Goal: Check status: Check status

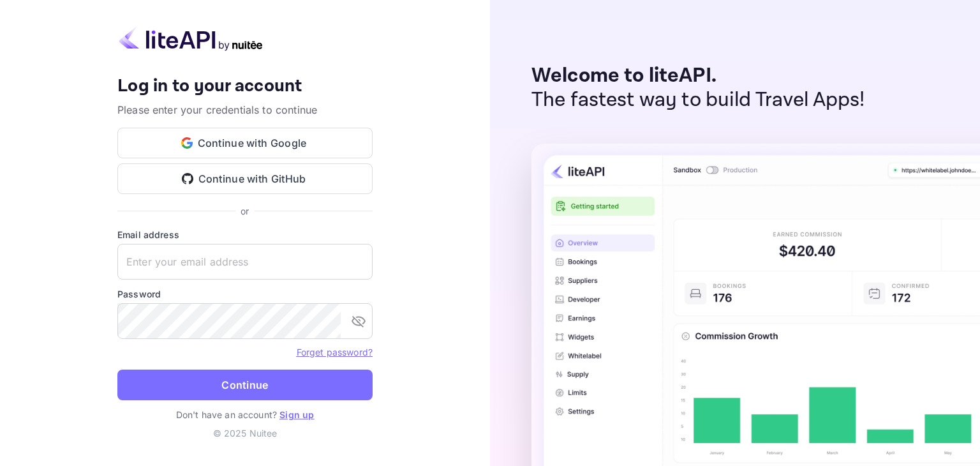
type input "[EMAIL_ADDRESS][DOMAIN_NAME]"
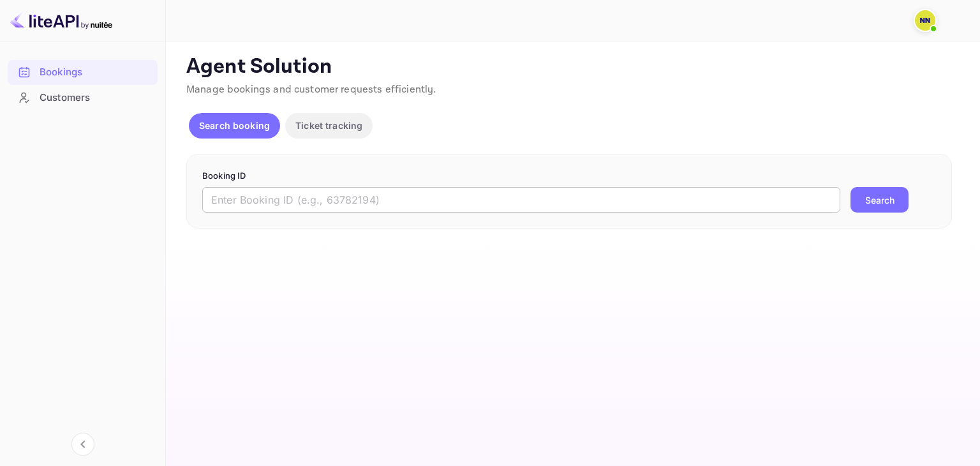
click at [330, 206] on input "text" at bounding box center [521, 200] width 638 height 26
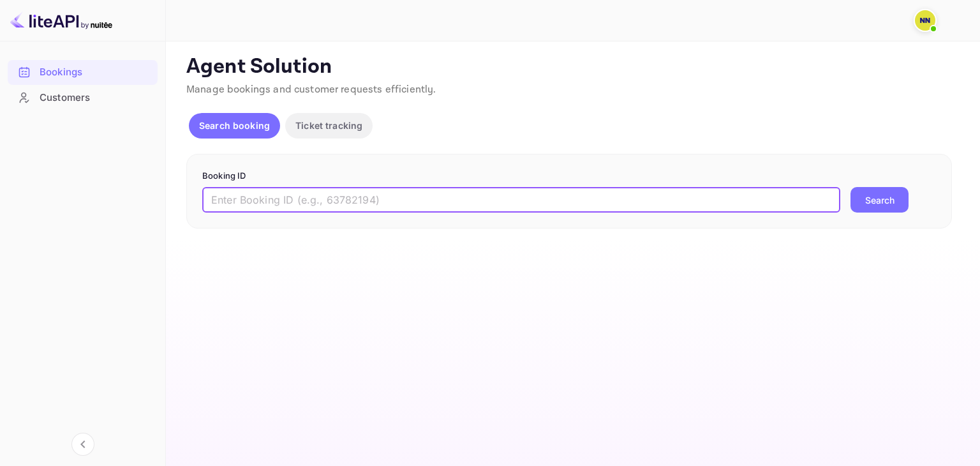
paste input "8895816"
type input "8895816"
click at [883, 205] on button "Search" at bounding box center [879, 200] width 58 height 26
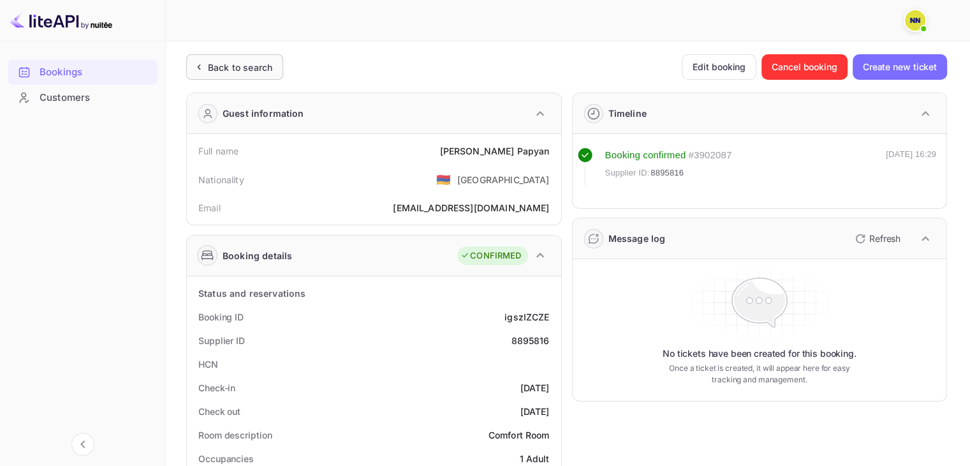
click at [235, 66] on div "Back to search" at bounding box center [240, 67] width 64 height 13
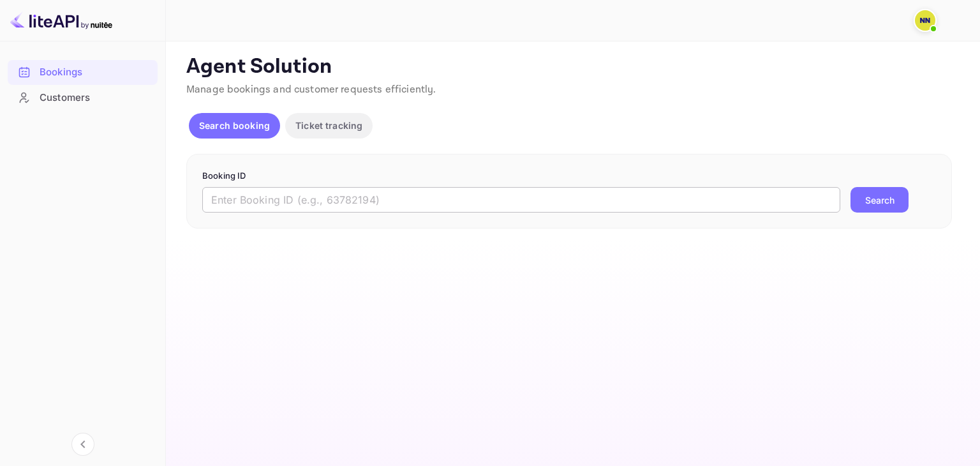
click at [293, 200] on input "text" at bounding box center [521, 200] width 638 height 26
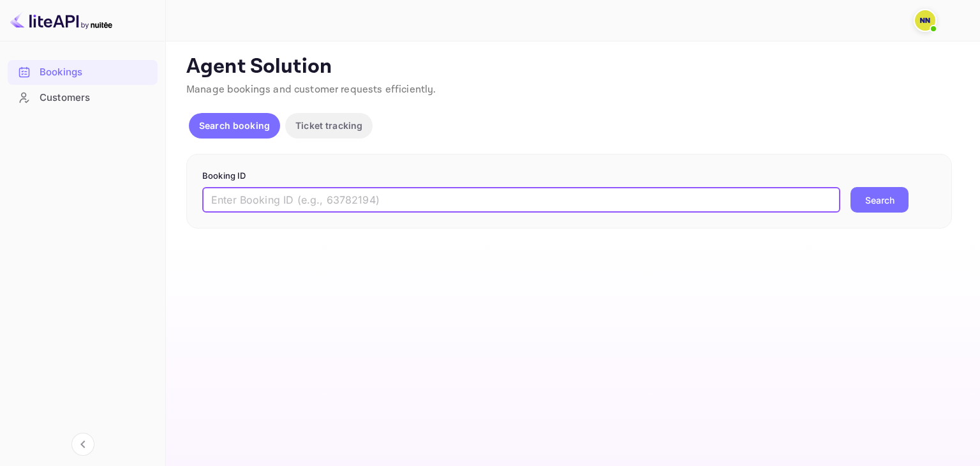
paste input "8895840"
type input "8895840"
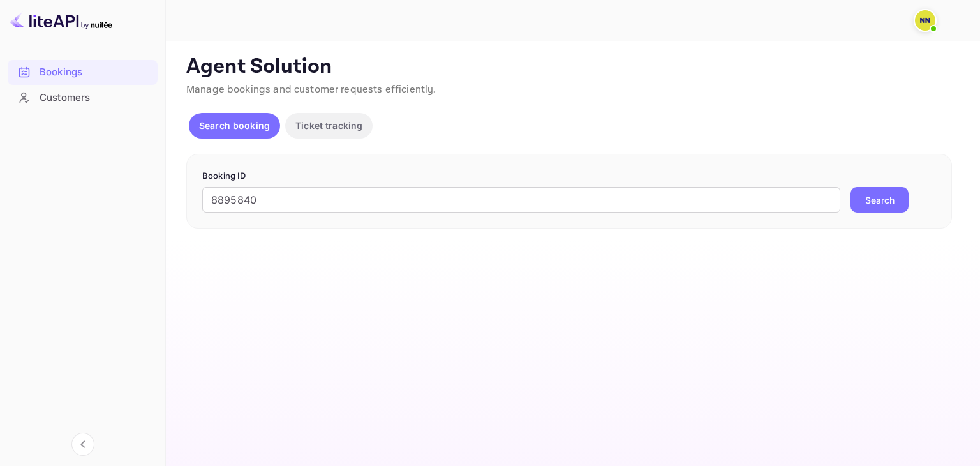
click at [904, 207] on button "Search" at bounding box center [879, 200] width 58 height 26
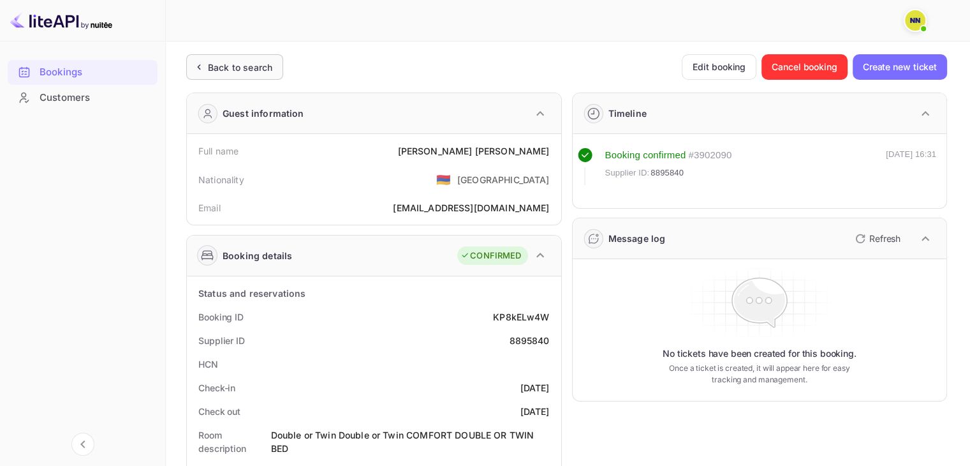
click at [230, 78] on div "Back to search" at bounding box center [234, 67] width 97 height 26
